Goal: Information Seeking & Learning: Check status

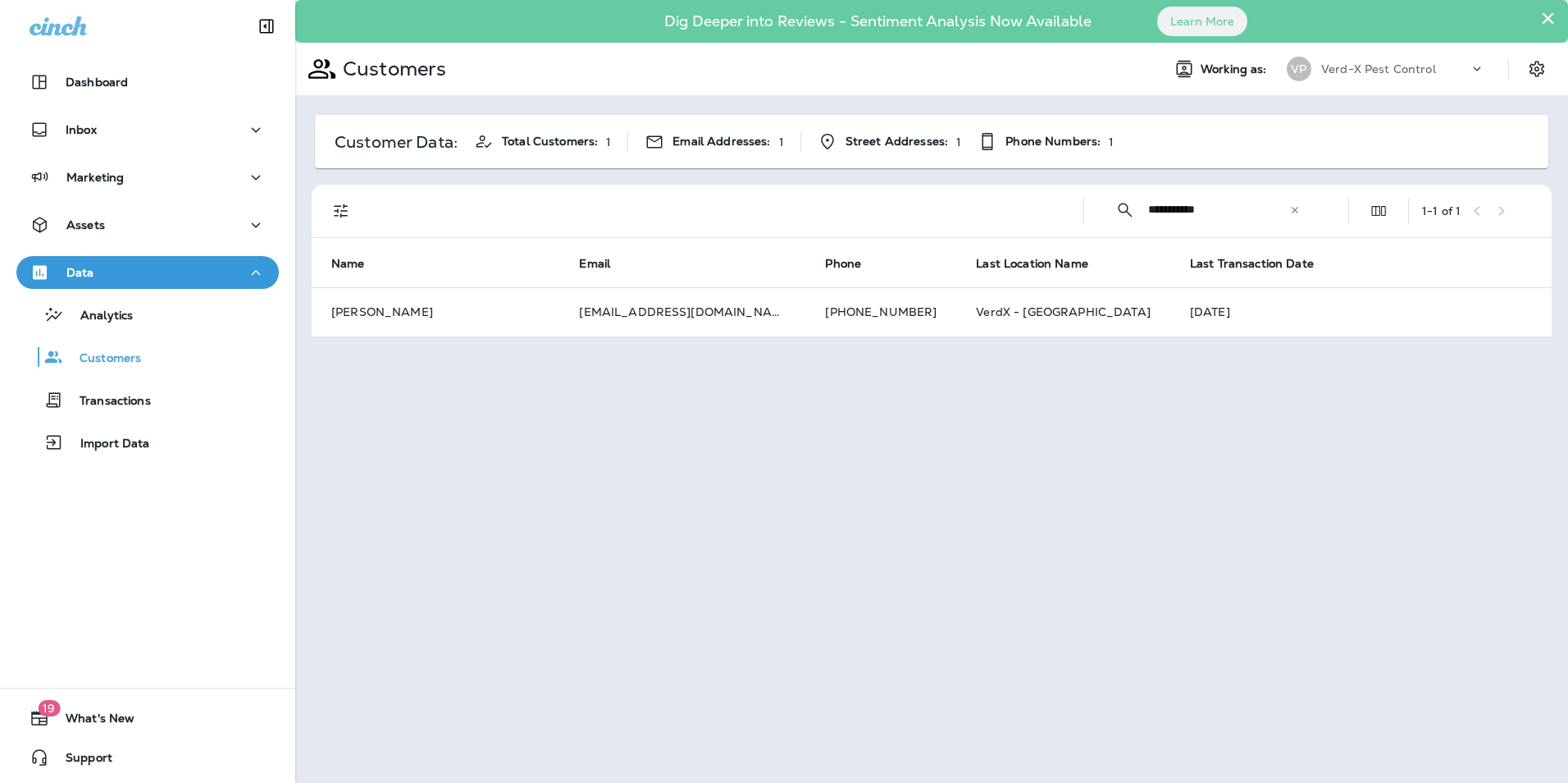
click at [1296, 215] on icon at bounding box center [1296, 210] width 12 height 12
click at [1171, 219] on input "text" at bounding box center [1233, 209] width 171 height 43
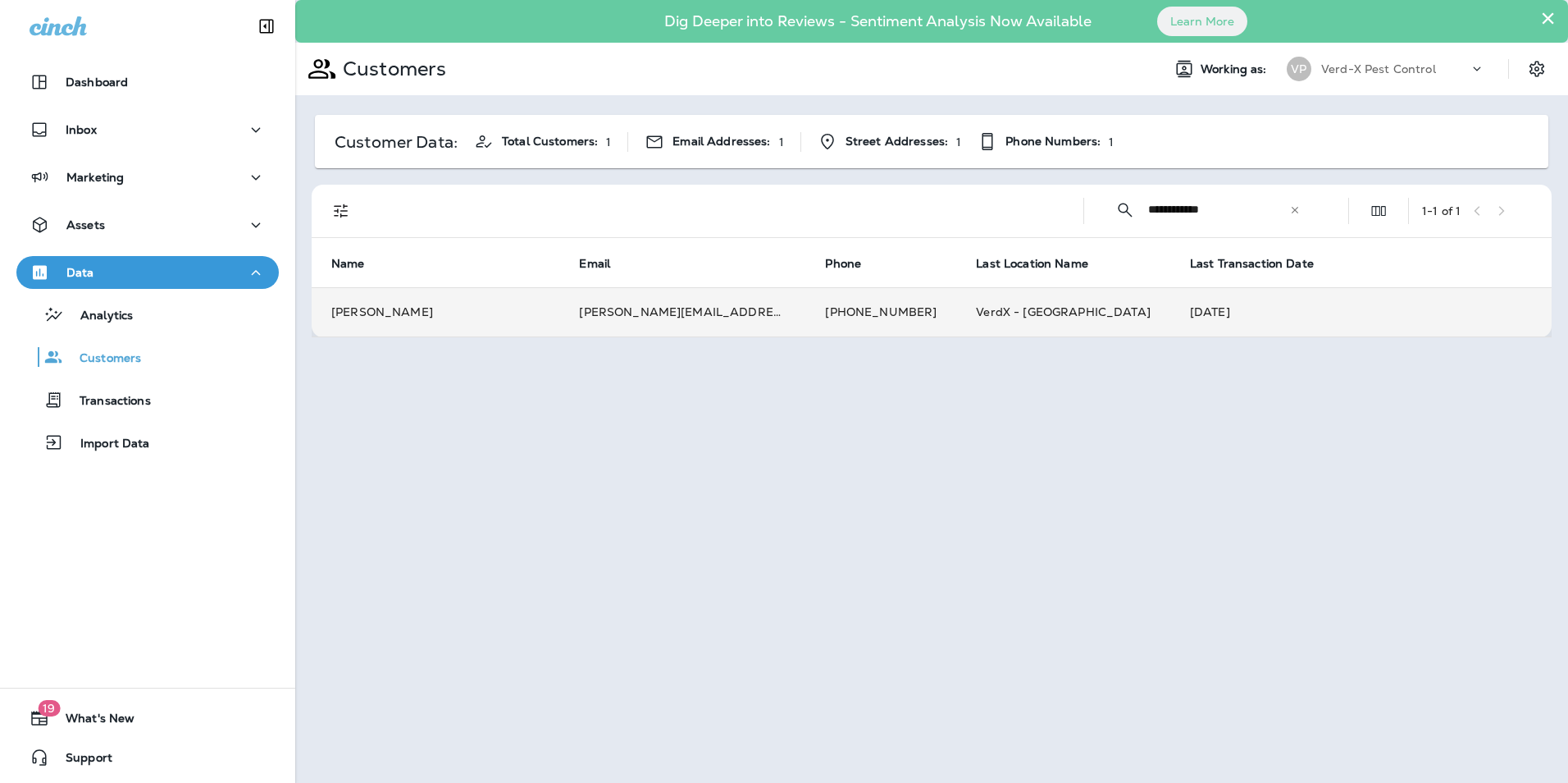
type input "**********"
click at [652, 319] on td "[PERSON_NAME][EMAIL_ADDRESS][DOMAIN_NAME]" at bounding box center [682, 311] width 246 height 49
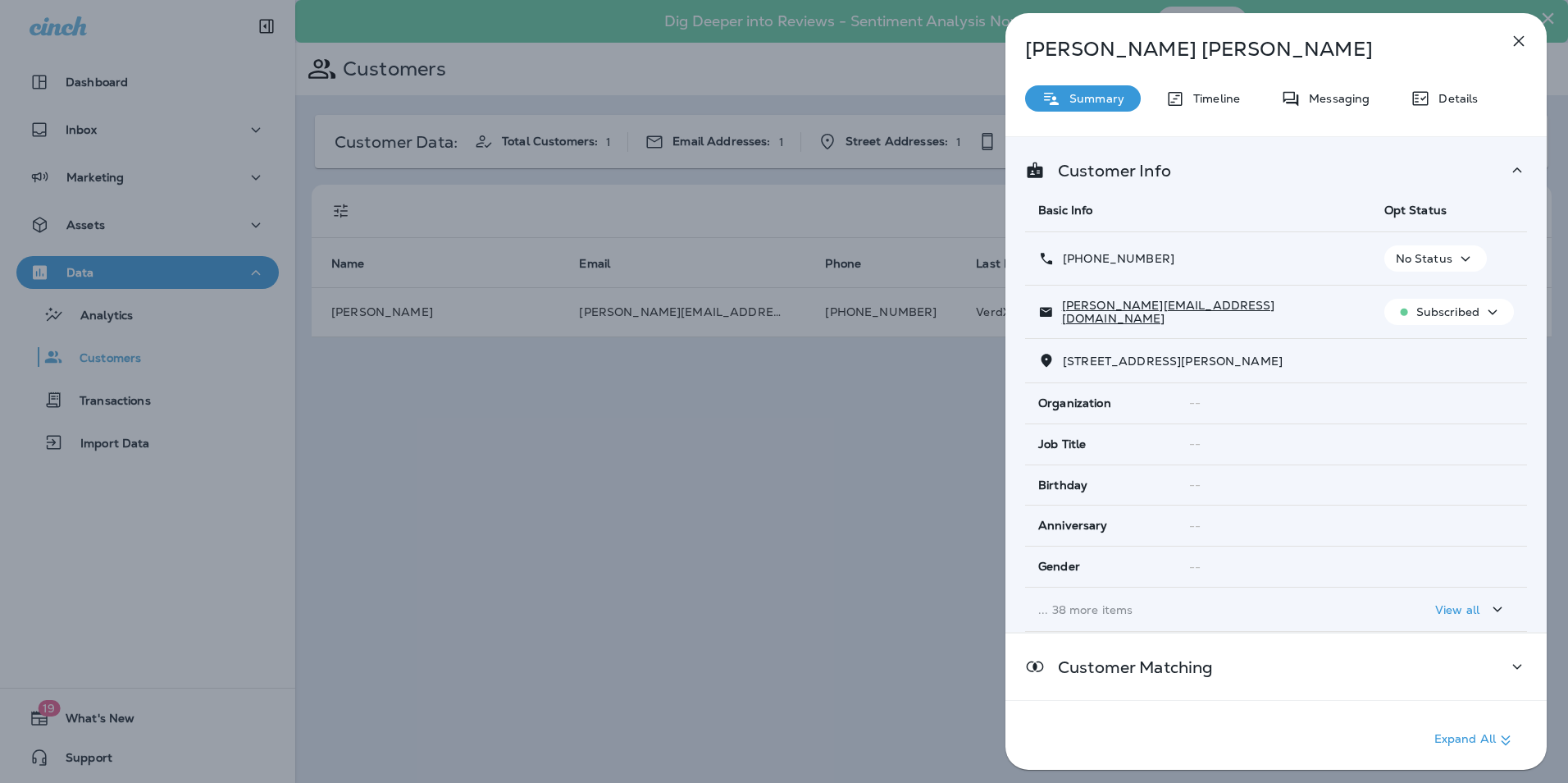
click at [1344, 108] on div "Messaging" at bounding box center [1325, 98] width 122 height 26
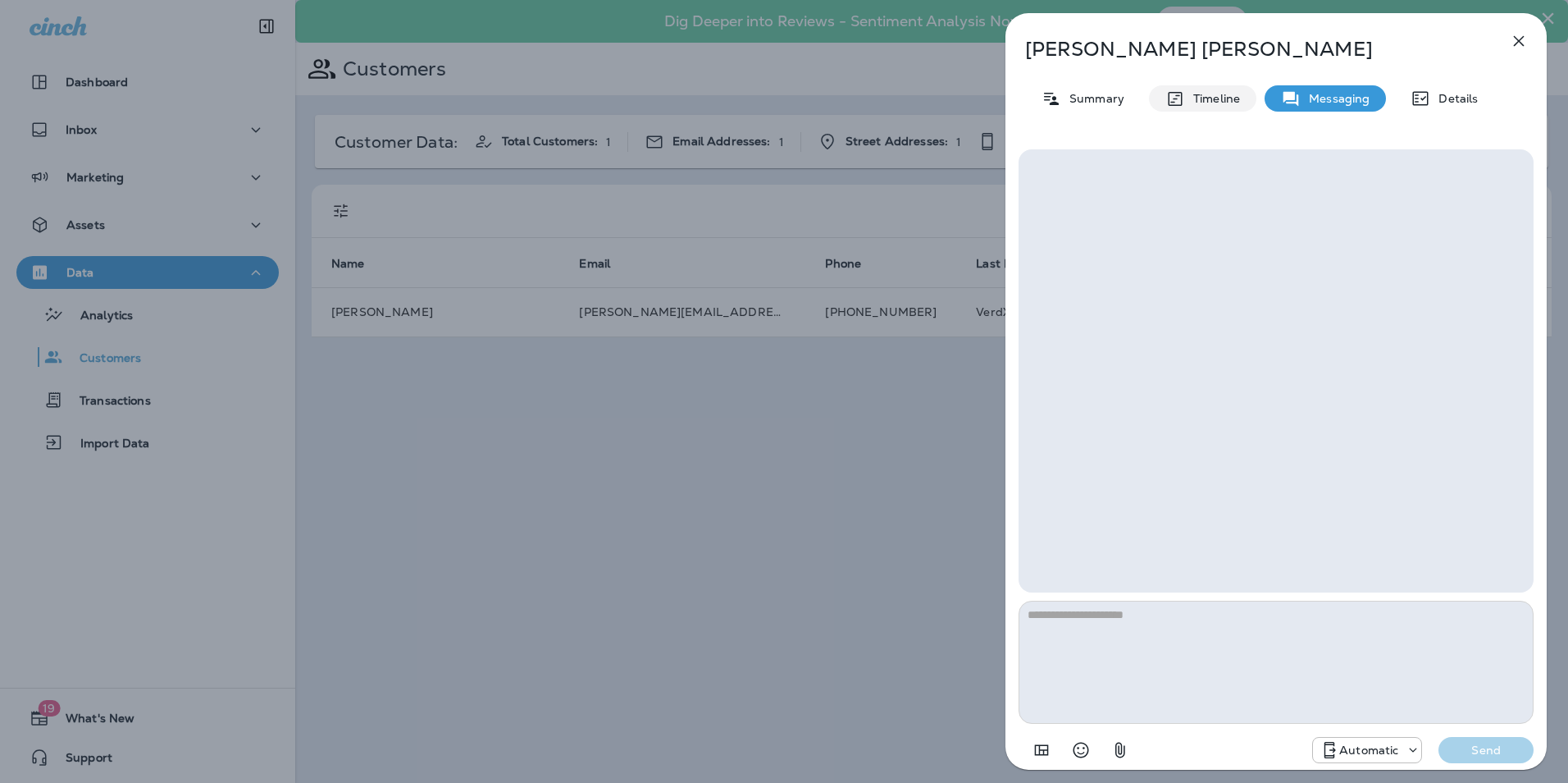
click at [1226, 102] on p "Timeline" at bounding box center [1212, 99] width 55 height 13
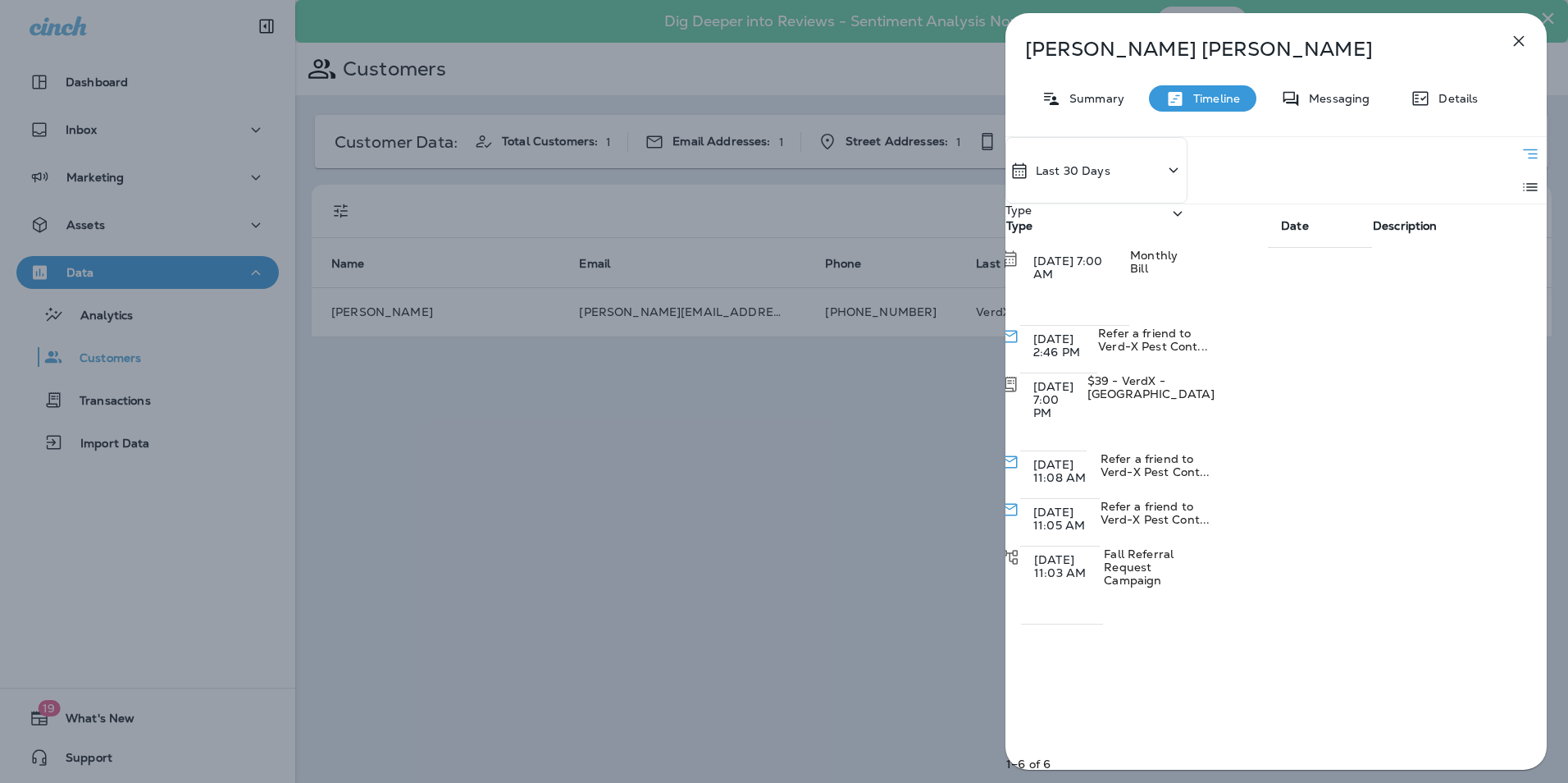
click at [1187, 203] on div "Type" at bounding box center [1097, 236] width 182 height 66
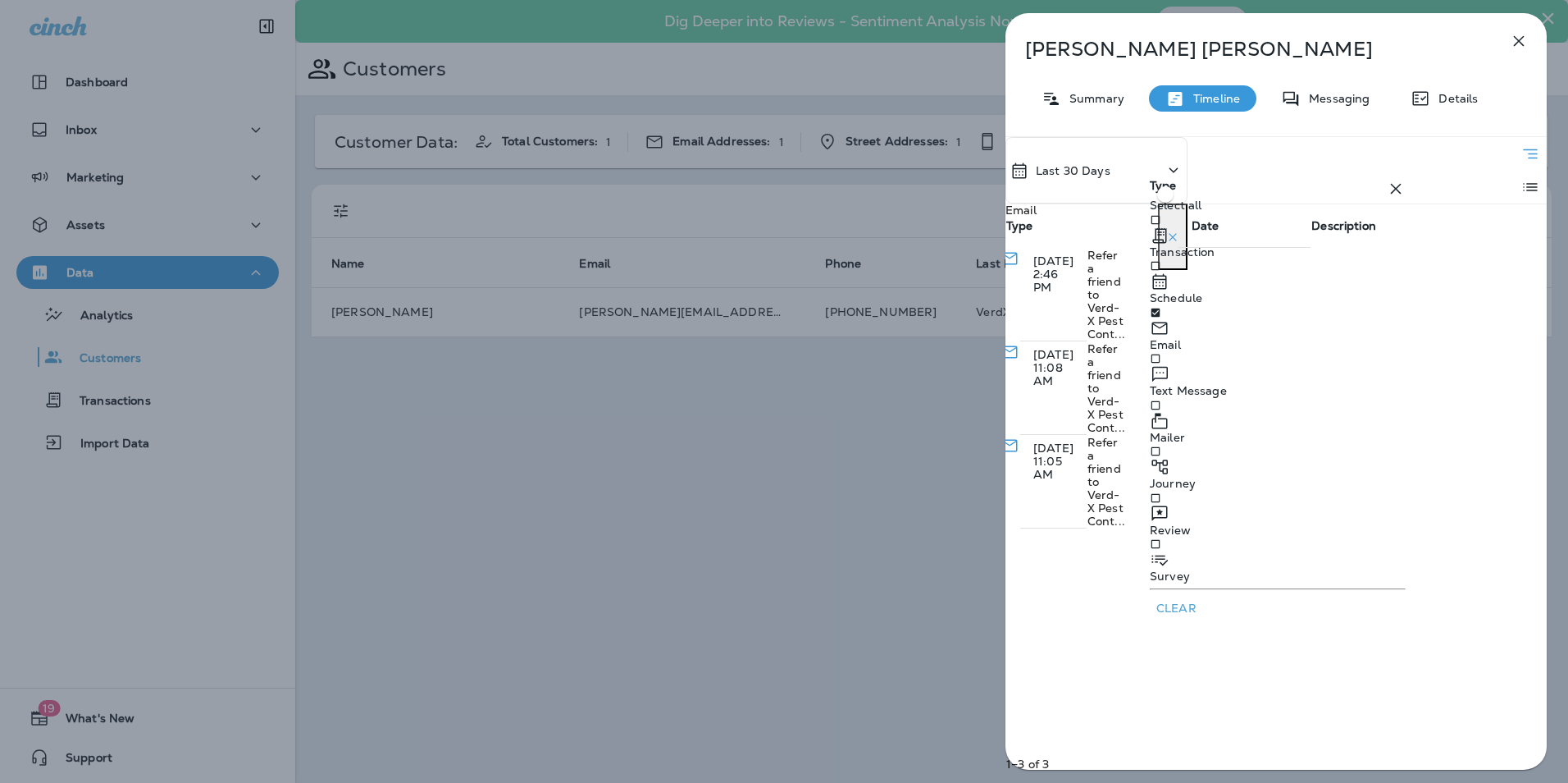
click at [1386, 199] on icon at bounding box center [1395, 188] width 20 height 20
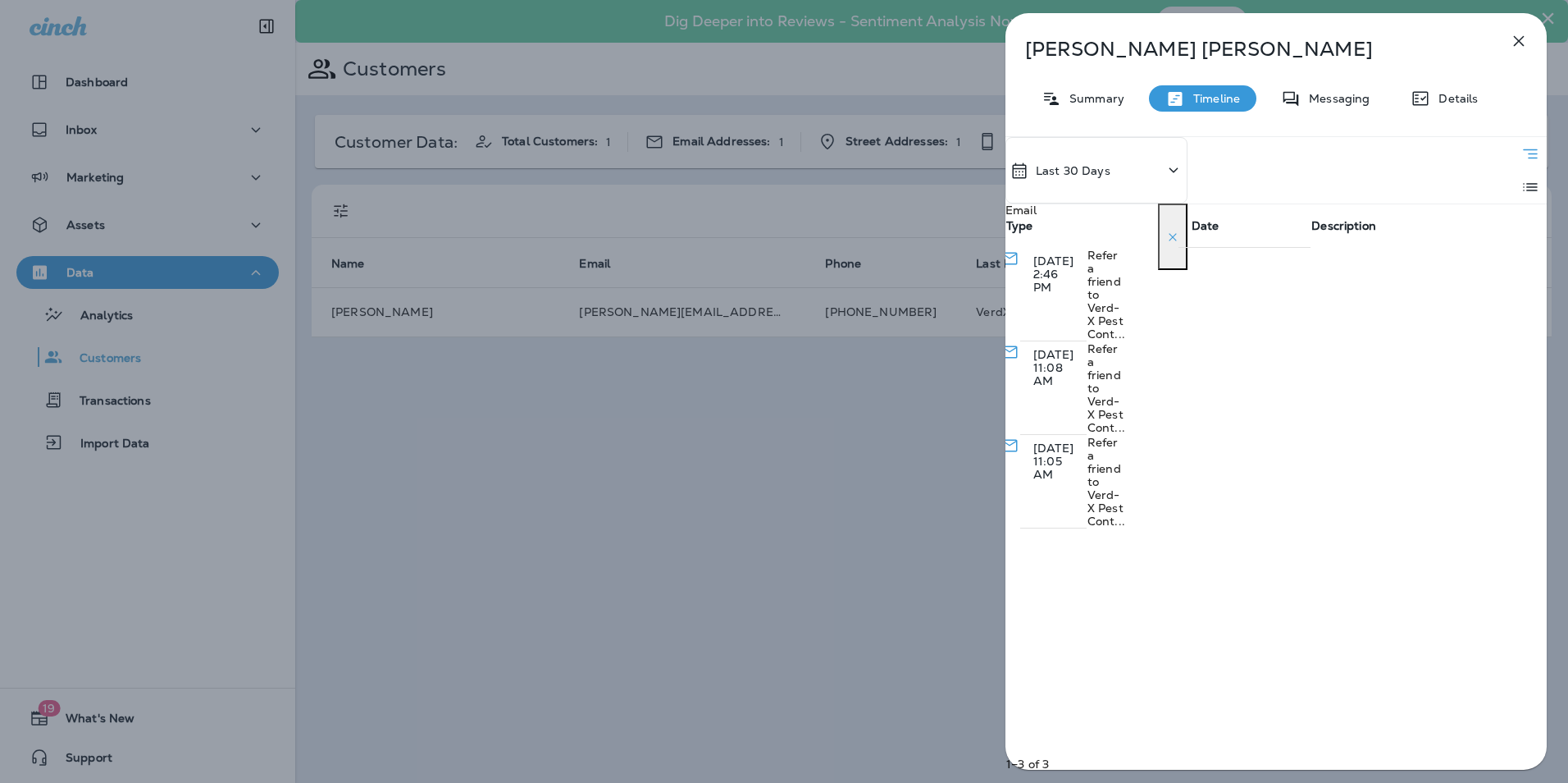
click at [1256, 533] on div "Last 30 Days Email Type Date Description [DATE] 2:46 PM Refer a friend to Verd-…" at bounding box center [1276, 458] width 542 height 644
click at [1512, 41] on icon "button" at bounding box center [1519, 41] width 20 height 20
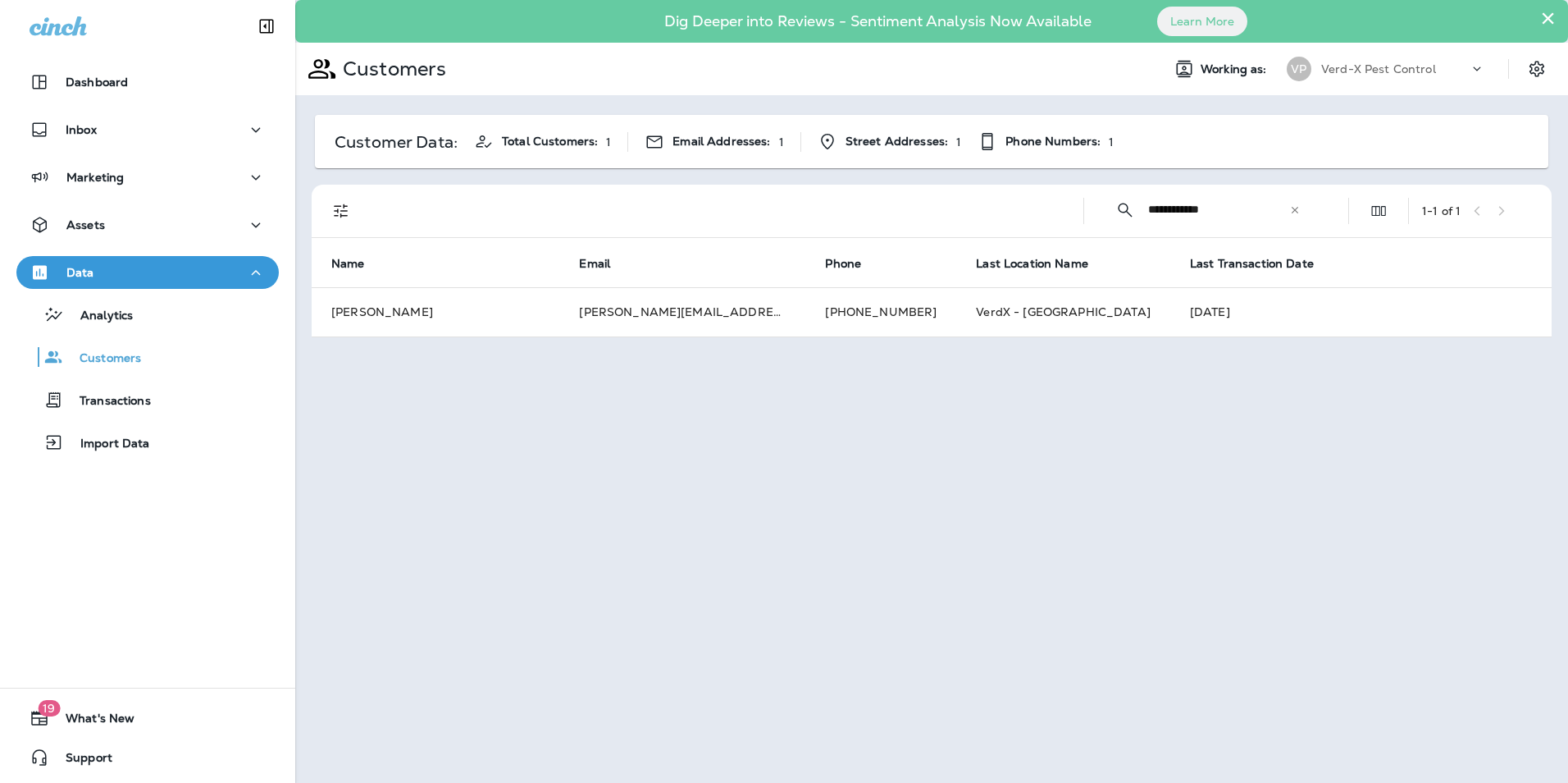
click at [1296, 213] on icon at bounding box center [1296, 210] width 12 height 12
click at [1239, 209] on input "text" at bounding box center [1233, 209] width 171 height 43
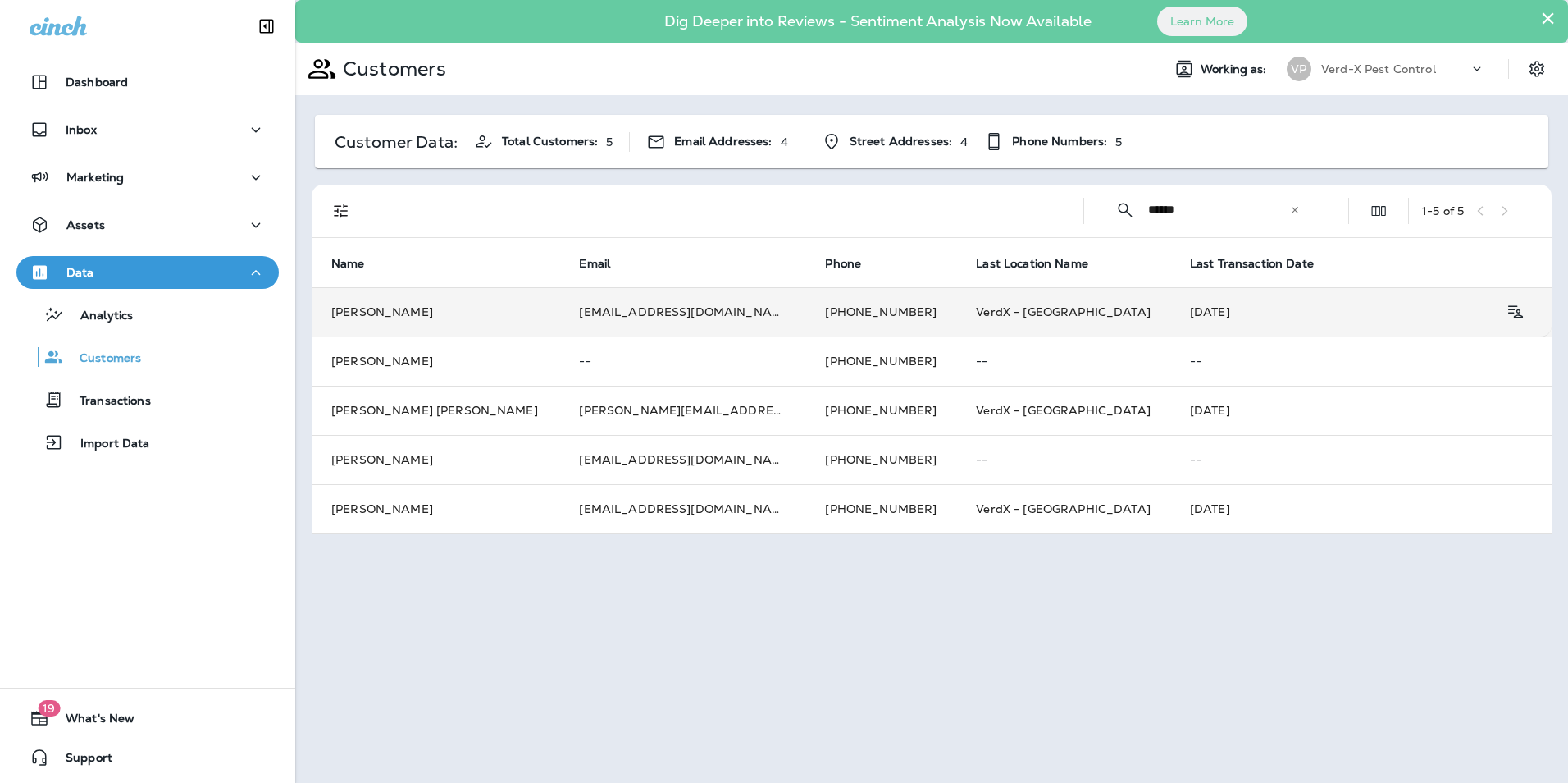
type input "******"
click at [581, 318] on td "[EMAIL_ADDRESS][DOMAIN_NAME]" at bounding box center [682, 311] width 246 height 49
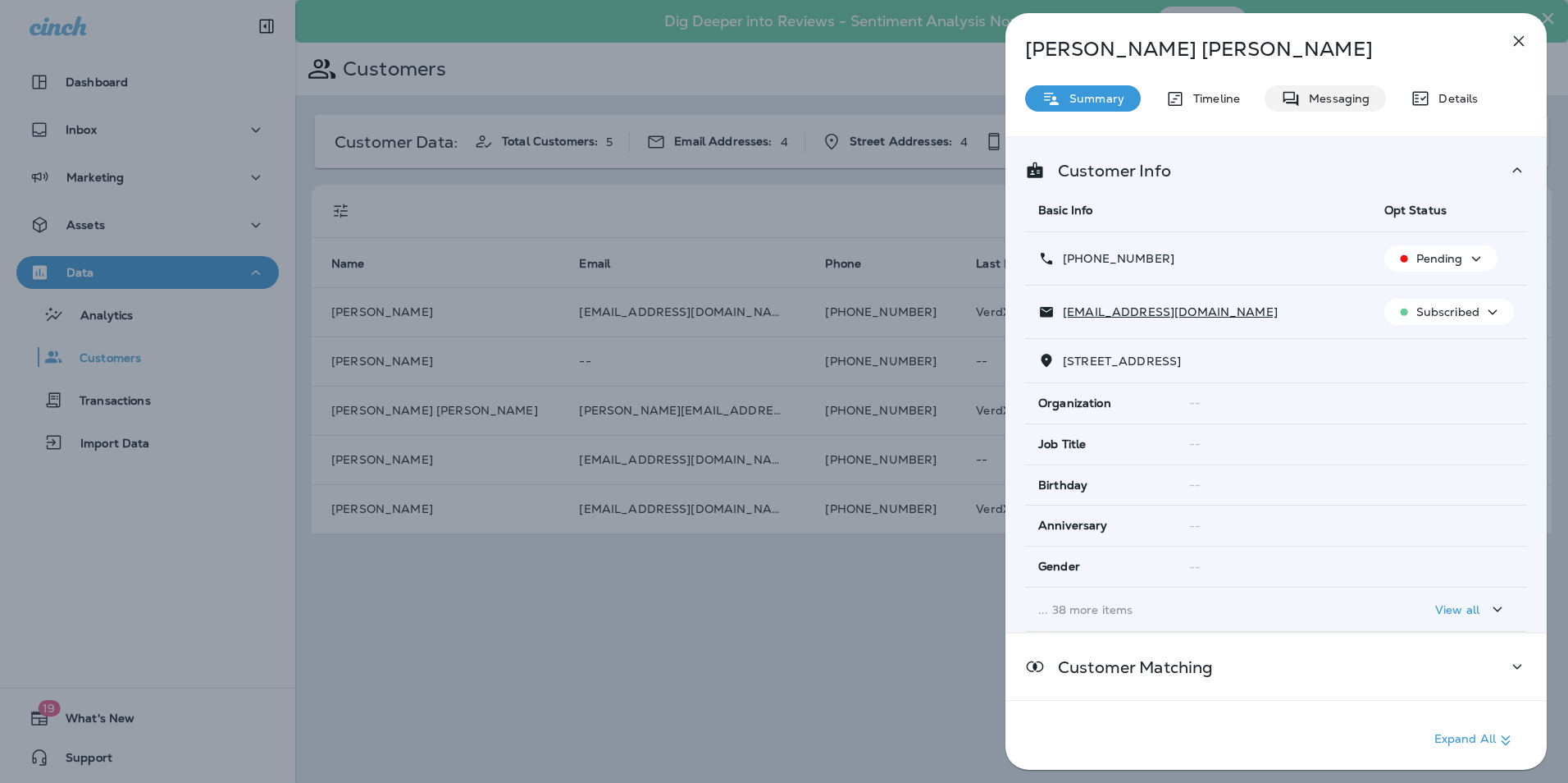
click at [1328, 104] on p "Messaging" at bounding box center [1336, 99] width 69 height 13
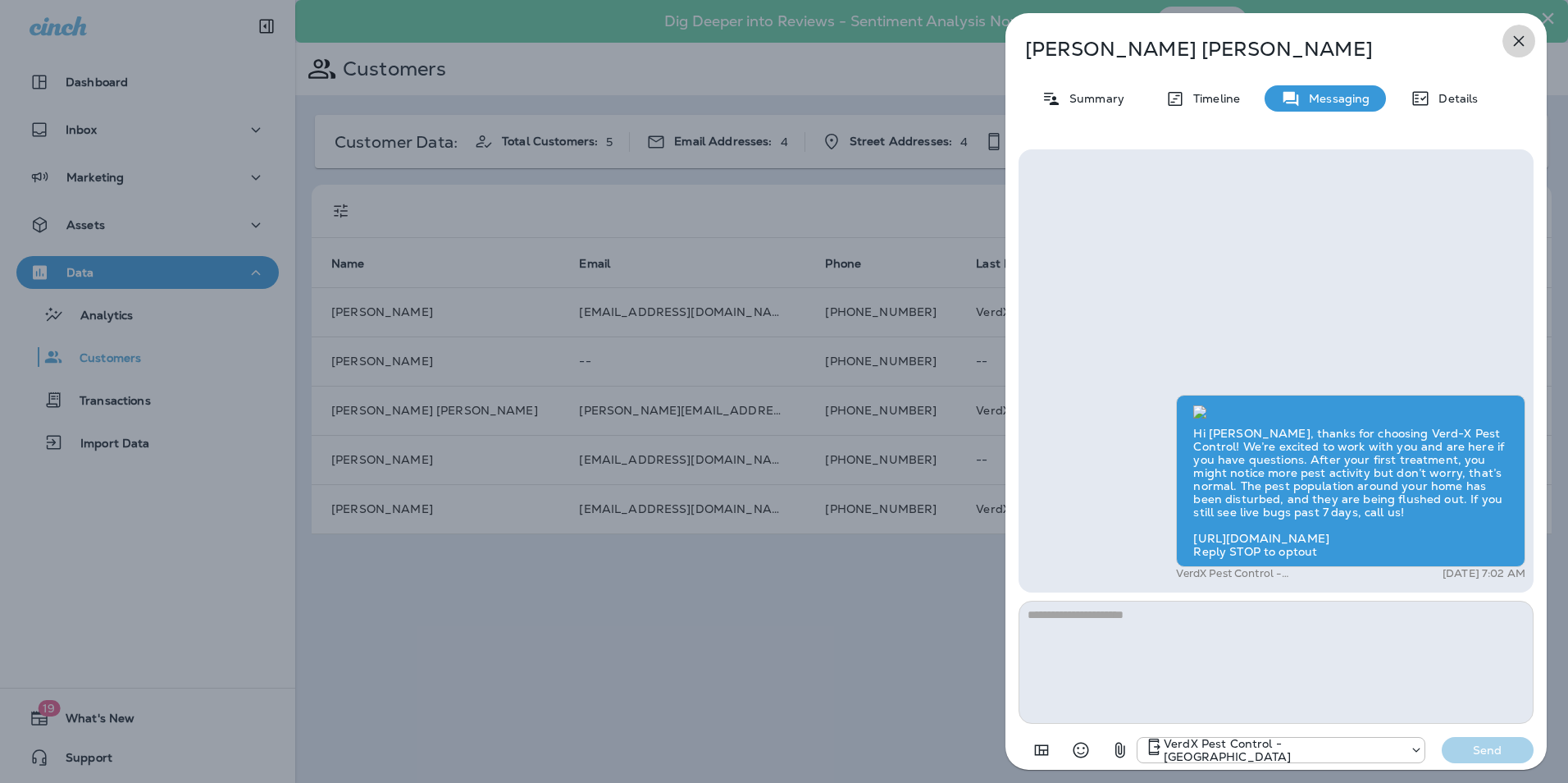
click at [1516, 43] on icon "button" at bounding box center [1519, 41] width 11 height 11
